Goal: Navigation & Orientation: Go to known website

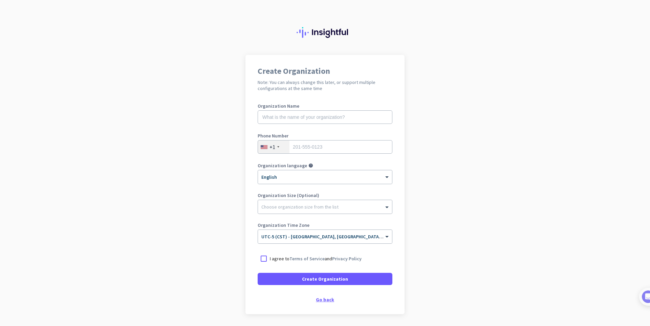
click at [320, 300] on div "Go back" at bounding box center [325, 299] width 135 height 5
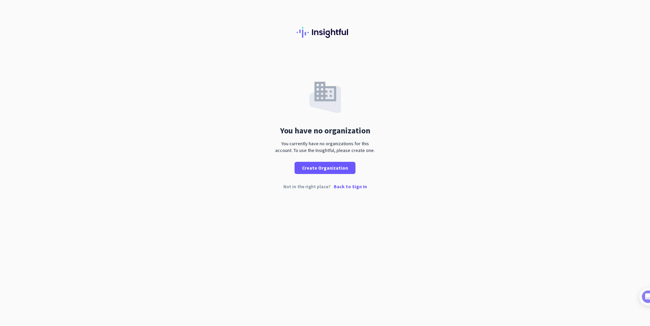
click at [337, 188] on p "Back to Sign In" at bounding box center [350, 186] width 33 height 5
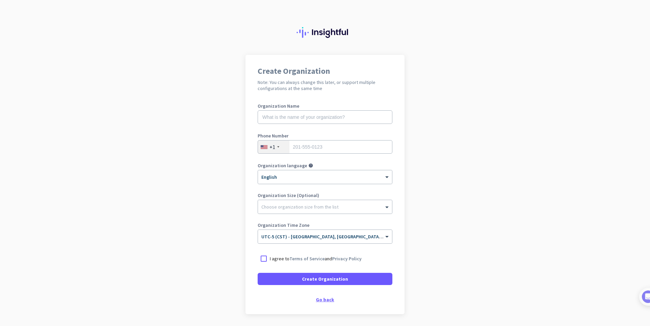
click at [328, 299] on div "Go back" at bounding box center [325, 299] width 135 height 5
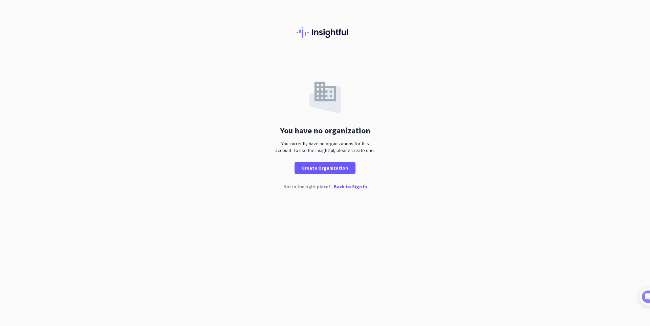
click at [344, 186] on p "Back to Sign In" at bounding box center [350, 186] width 33 height 5
